Goal: Task Accomplishment & Management: Manage account settings

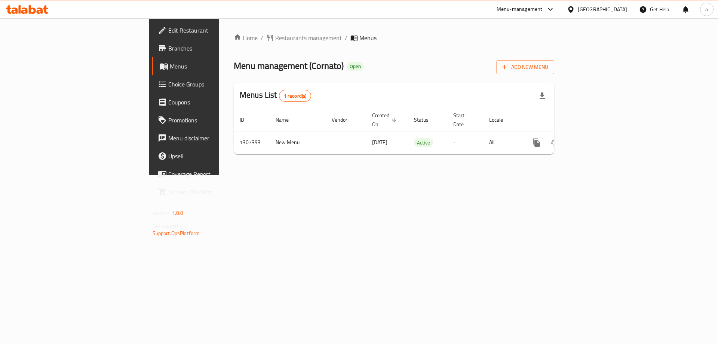
click at [622, 11] on div "[GEOGRAPHIC_DATA]" at bounding box center [602, 9] width 49 height 8
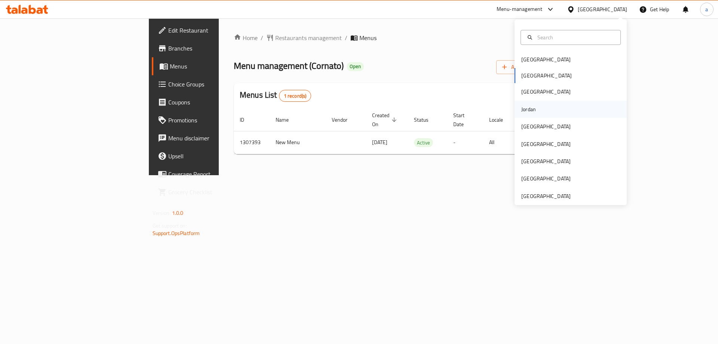
click at [534, 110] on div "Jordan" at bounding box center [528, 109] width 27 height 17
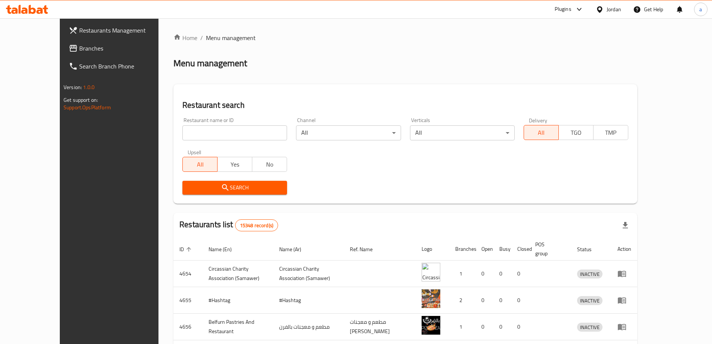
click at [79, 52] on span "Branches" at bounding box center [125, 48] width 93 height 9
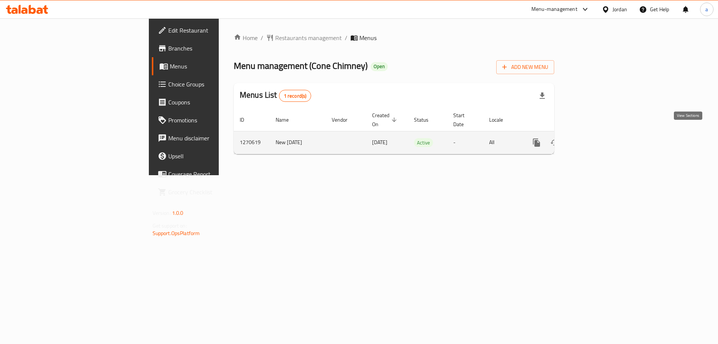
click at [599, 133] on link "enhanced table" at bounding box center [590, 142] width 18 height 18
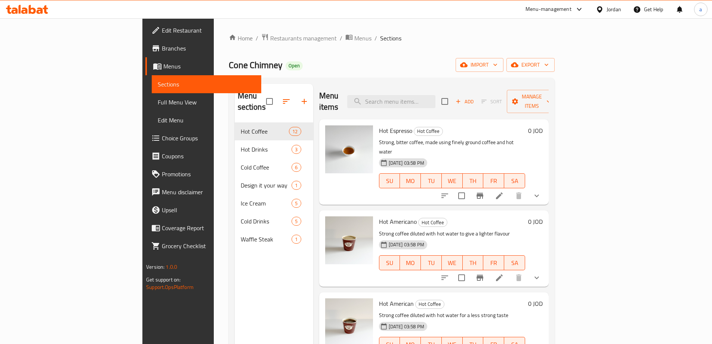
click at [162, 136] on span "Choice Groups" at bounding box center [208, 137] width 93 height 9
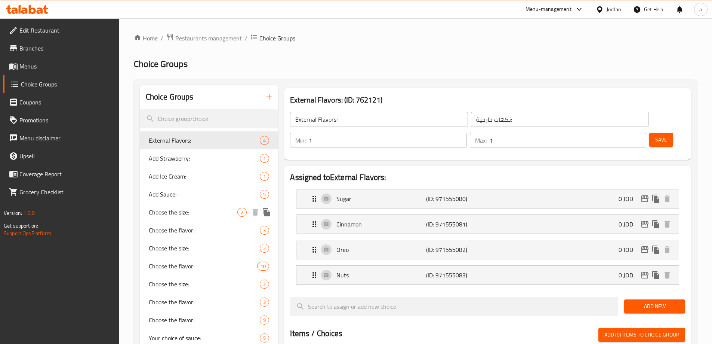
click at [172, 210] on span "Choose the size:" at bounding box center [193, 211] width 89 height 9
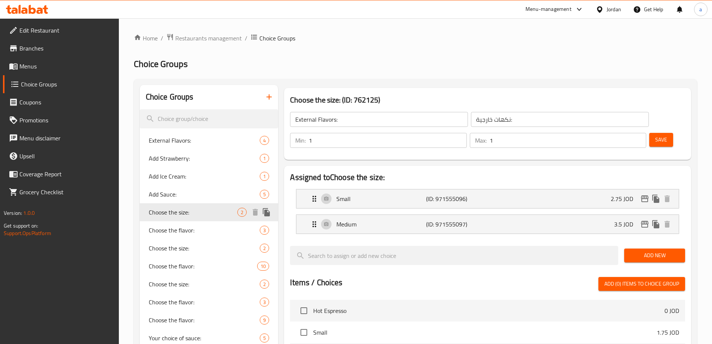
type input "Choose the size:"
type input "اختر الحجم:"
click at [179, 242] on div "Choose the size: 2" at bounding box center [209, 248] width 139 height 18
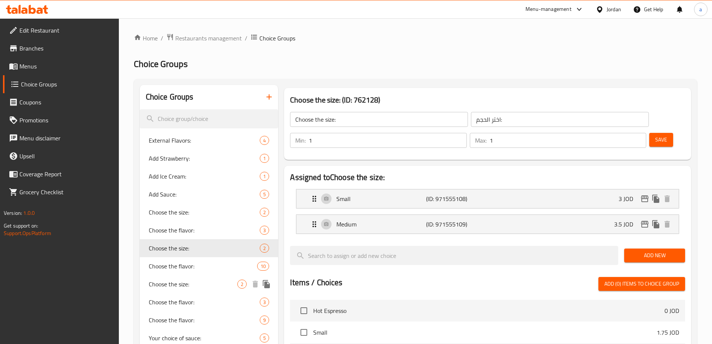
click at [179, 279] on span "Choose the size:" at bounding box center [193, 283] width 89 height 9
